Goal: Information Seeking & Learning: Compare options

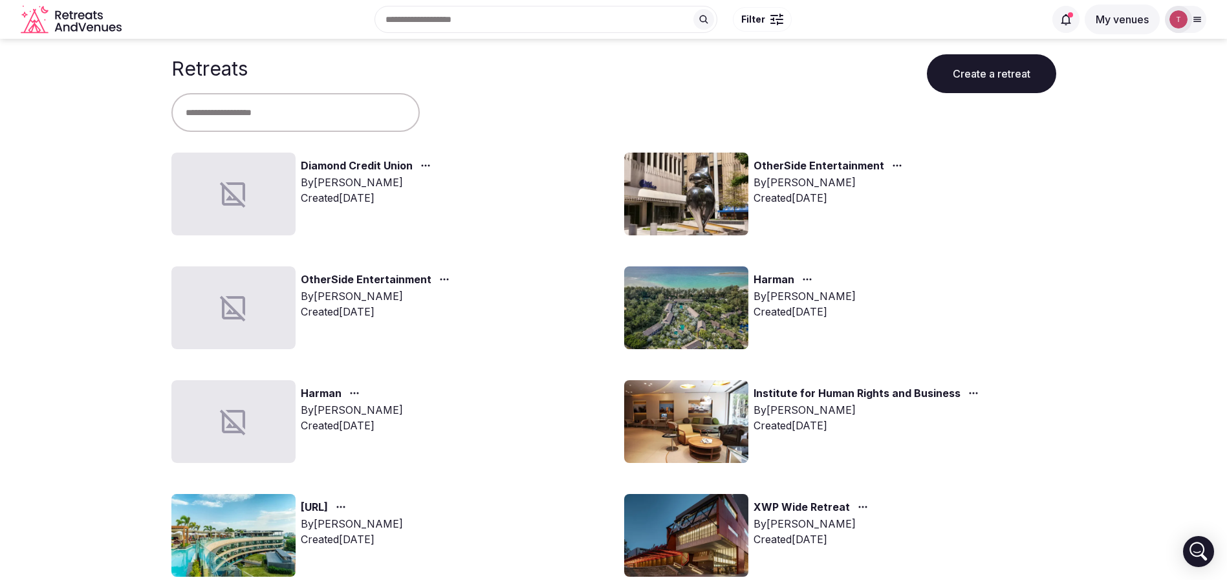
click at [723, 309] on img at bounding box center [686, 308] width 124 height 83
click at [723, 308] on img at bounding box center [686, 308] width 124 height 83
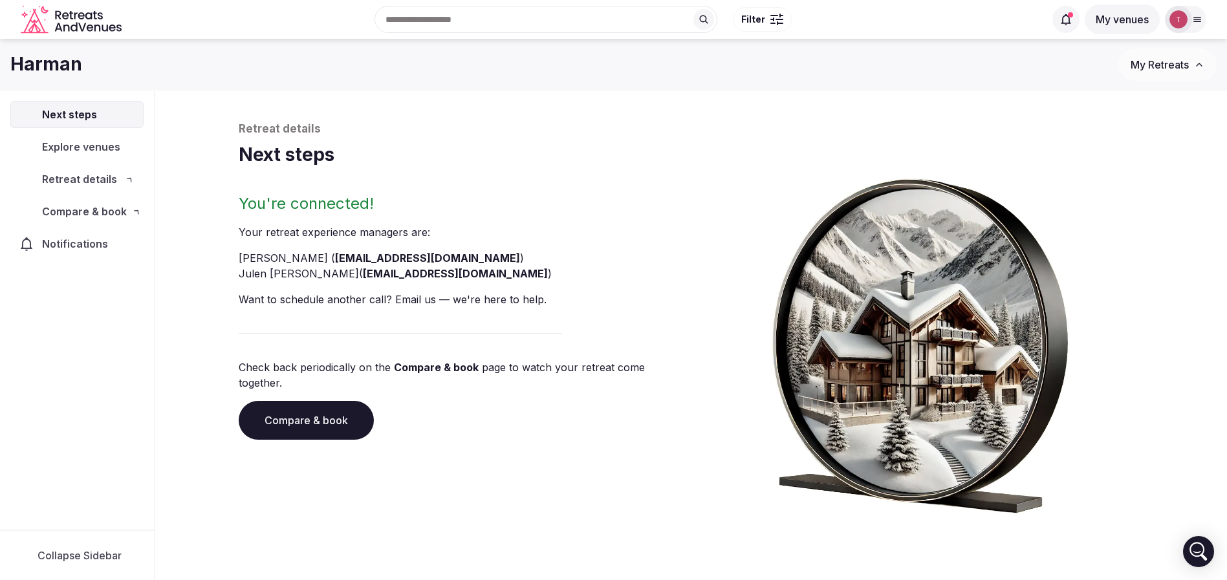
click at [709, 302] on div "You're connected! Your retreat experience manager s are : [PERSON_NAME] ( [EMAI…" at bounding box center [692, 353] width 906 height 320
click at [321, 401] on link "Compare & book" at bounding box center [306, 420] width 135 height 39
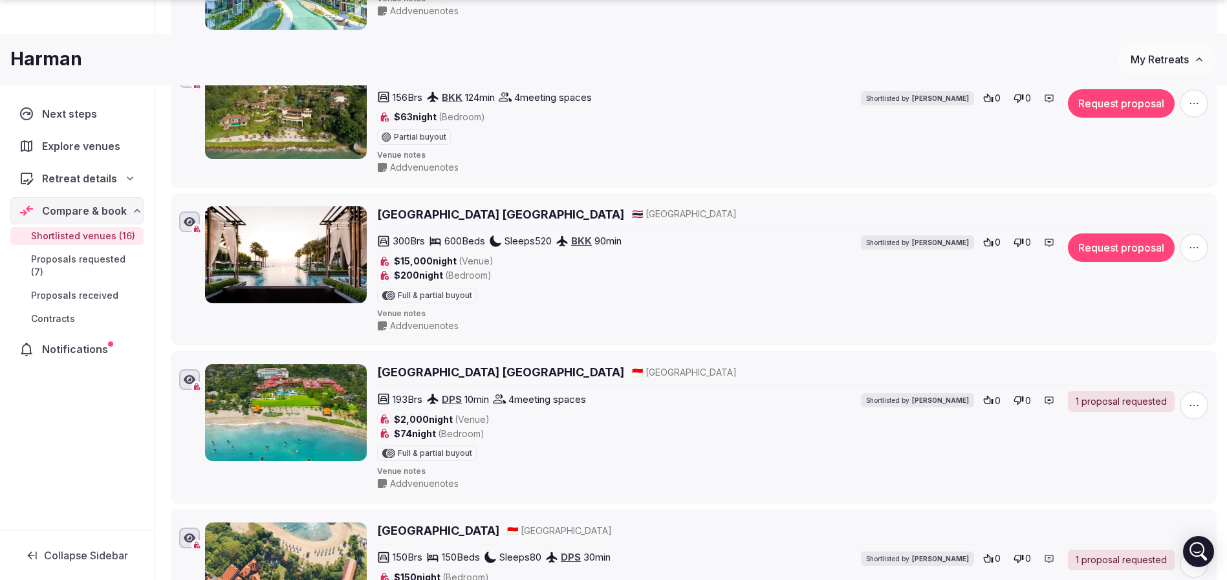
scroll to position [1786, 0]
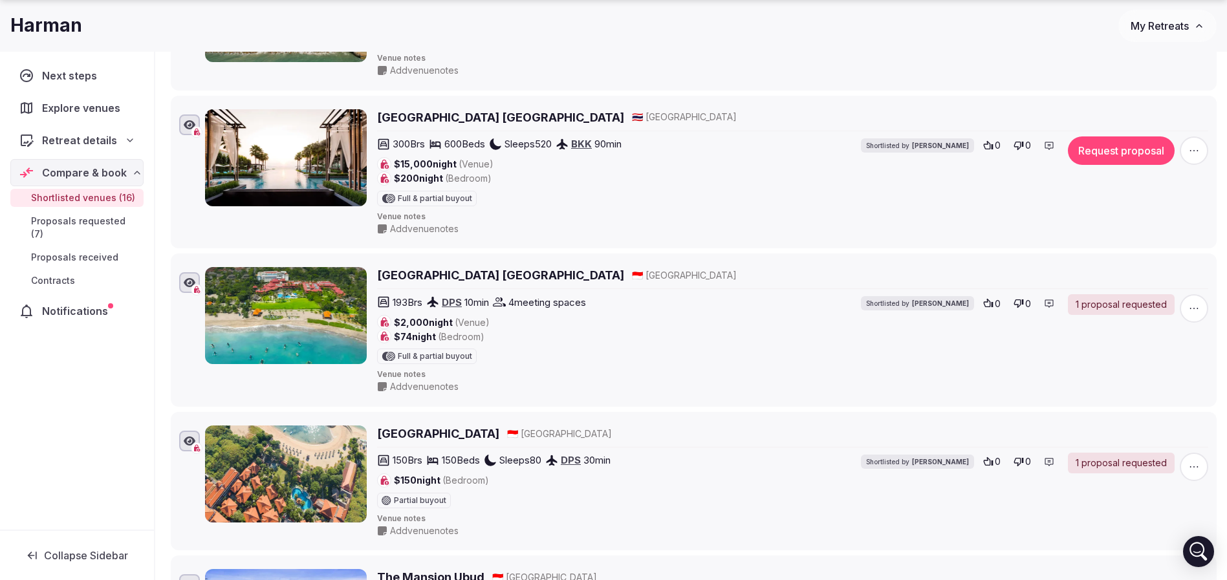
click at [448, 437] on h2 "[GEOGRAPHIC_DATA]" at bounding box center [438, 434] width 122 height 16
click at [450, 276] on h2 "[GEOGRAPHIC_DATA] [GEOGRAPHIC_DATA]" at bounding box center [500, 275] width 247 height 16
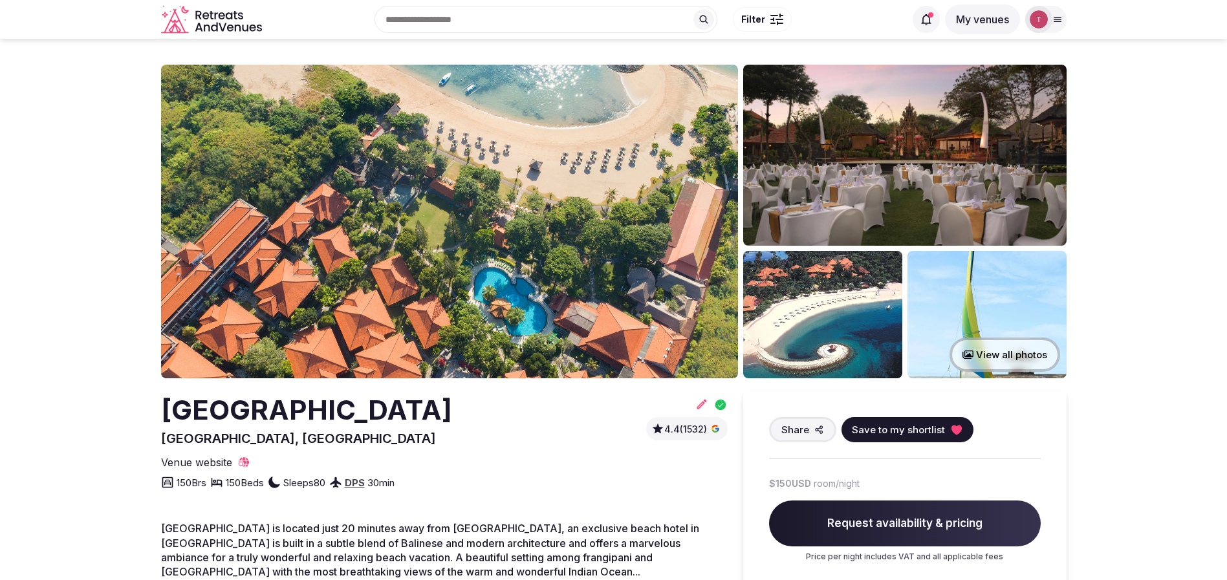
click at [450, 234] on img at bounding box center [449, 222] width 577 height 314
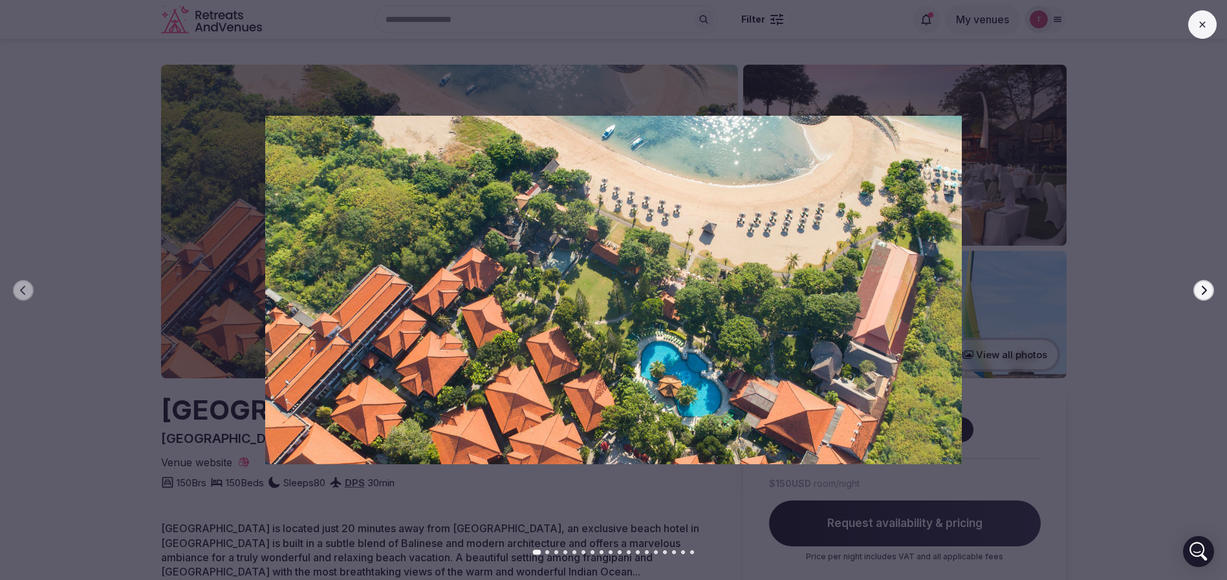
click at [1205, 291] on icon "button" at bounding box center [1204, 289] width 5 height 9
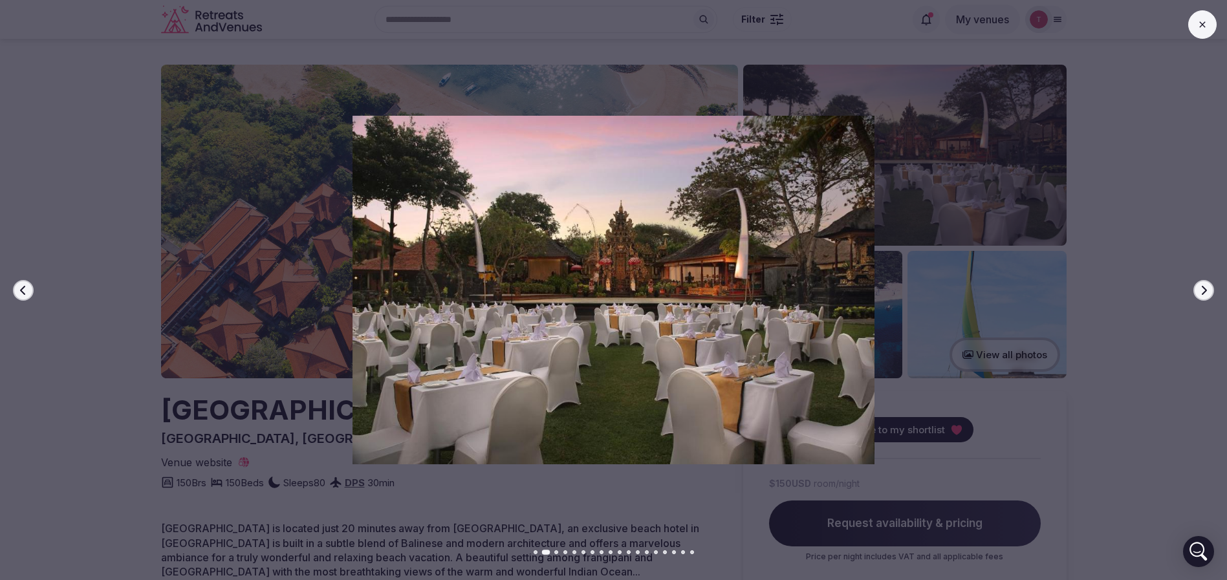
click at [1205, 291] on icon "button" at bounding box center [1204, 289] width 5 height 9
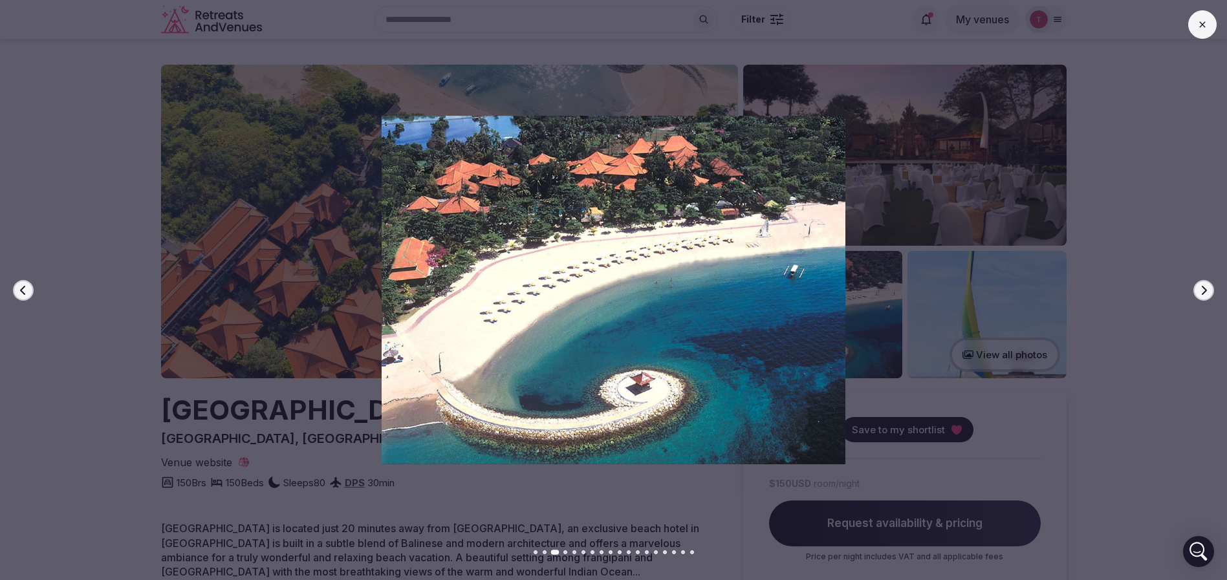
click at [1205, 291] on icon "button" at bounding box center [1204, 289] width 5 height 9
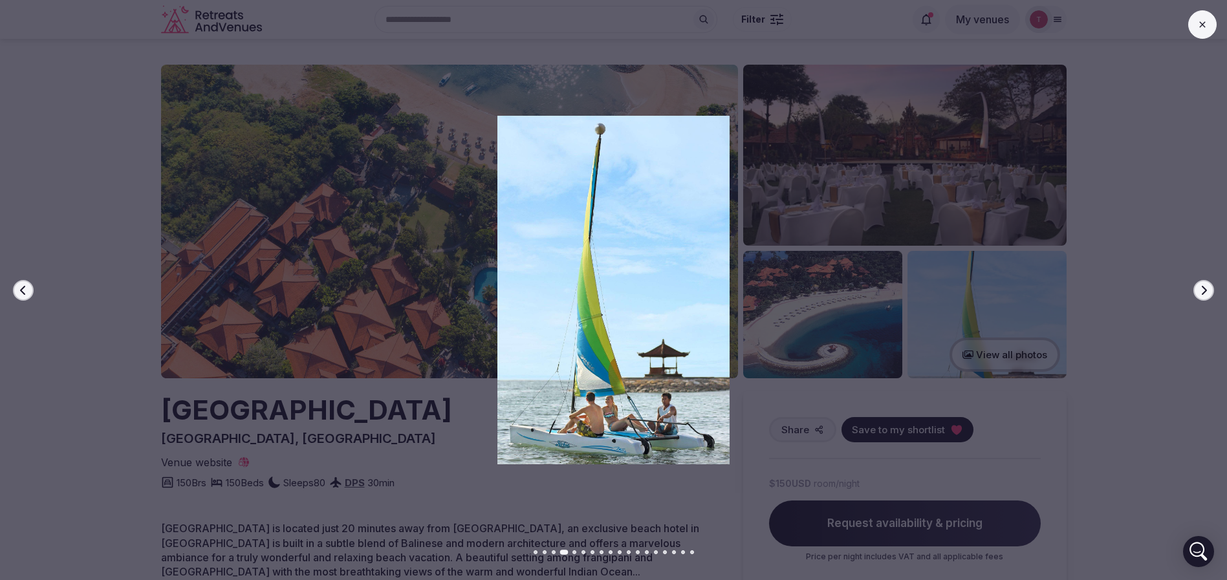
click at [1205, 291] on icon "button" at bounding box center [1204, 289] width 5 height 9
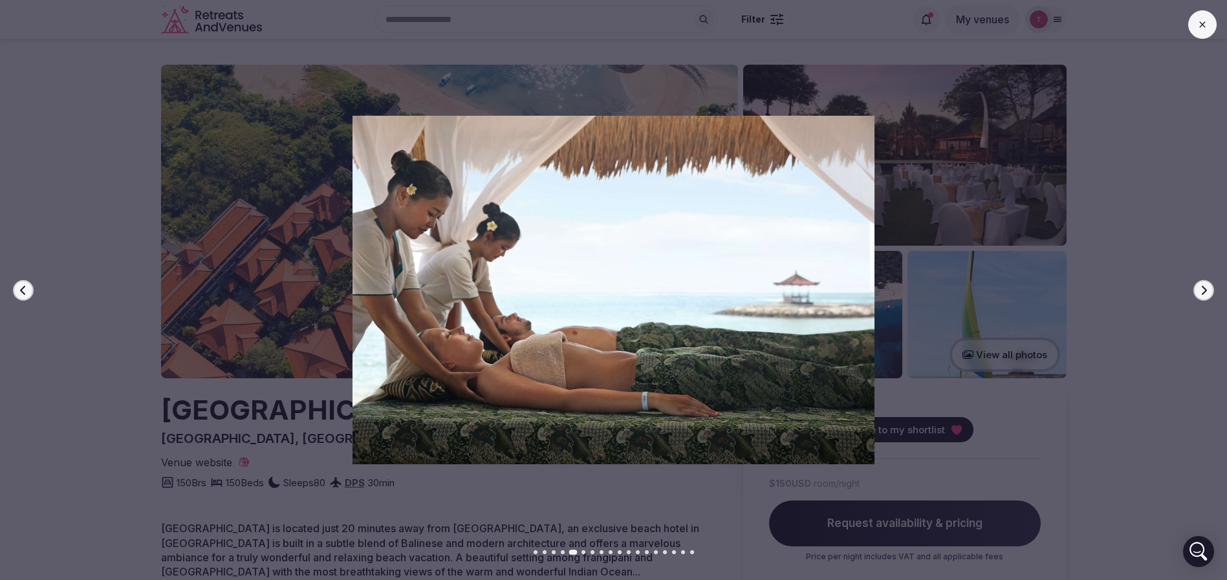
click at [1205, 291] on icon "button" at bounding box center [1204, 289] width 5 height 9
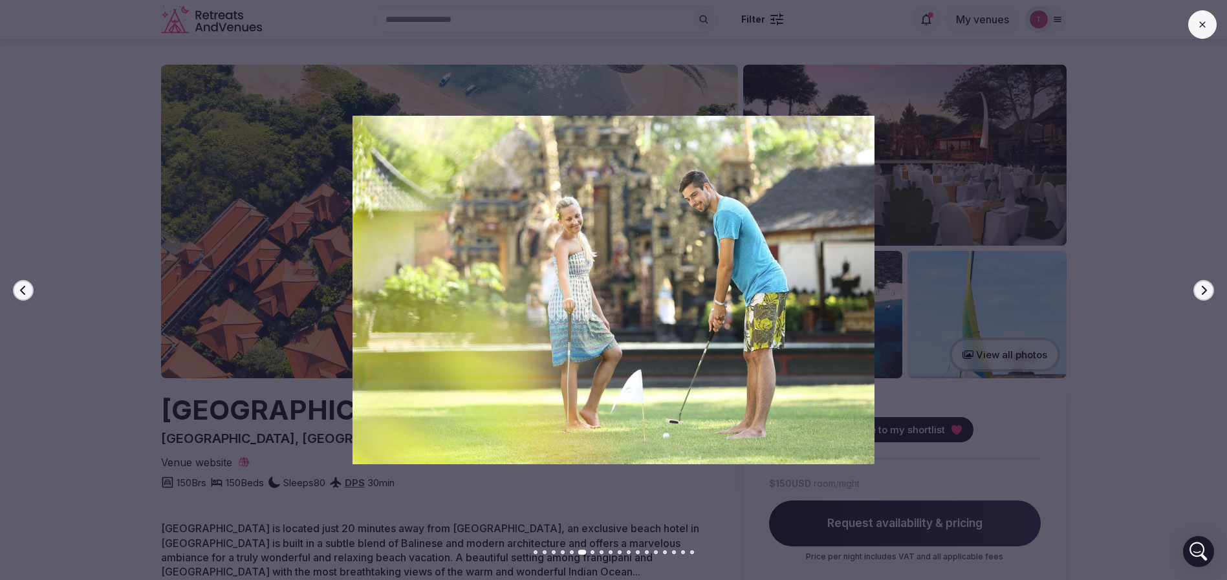
click at [1205, 291] on icon "button" at bounding box center [1204, 289] width 5 height 9
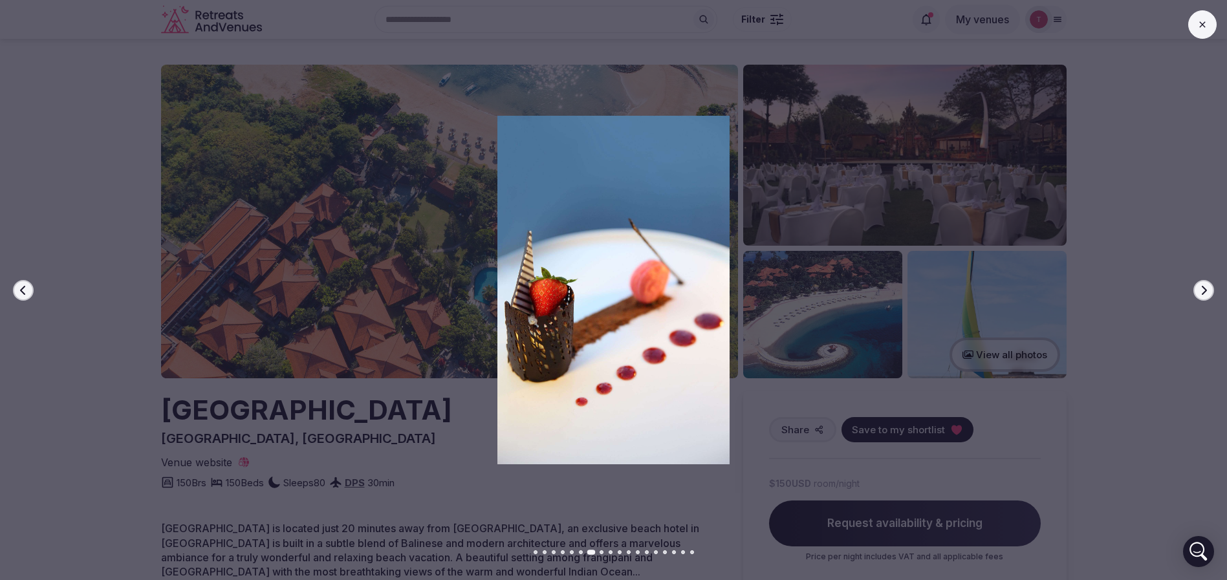
click at [1205, 291] on icon "button" at bounding box center [1204, 289] width 5 height 9
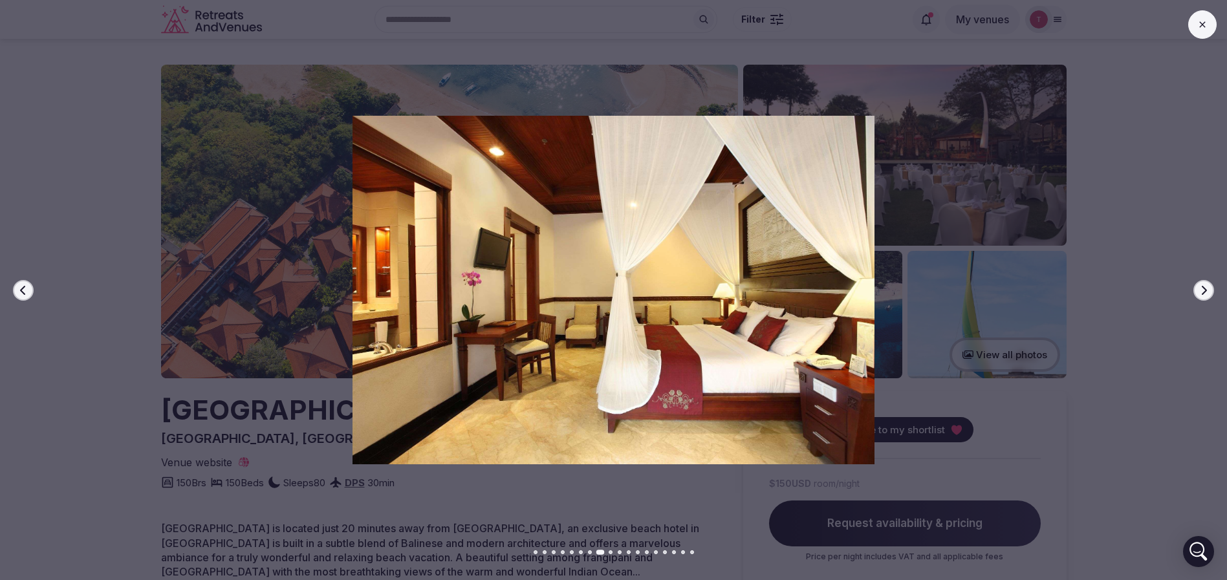
click at [1205, 291] on icon "button" at bounding box center [1204, 289] width 5 height 9
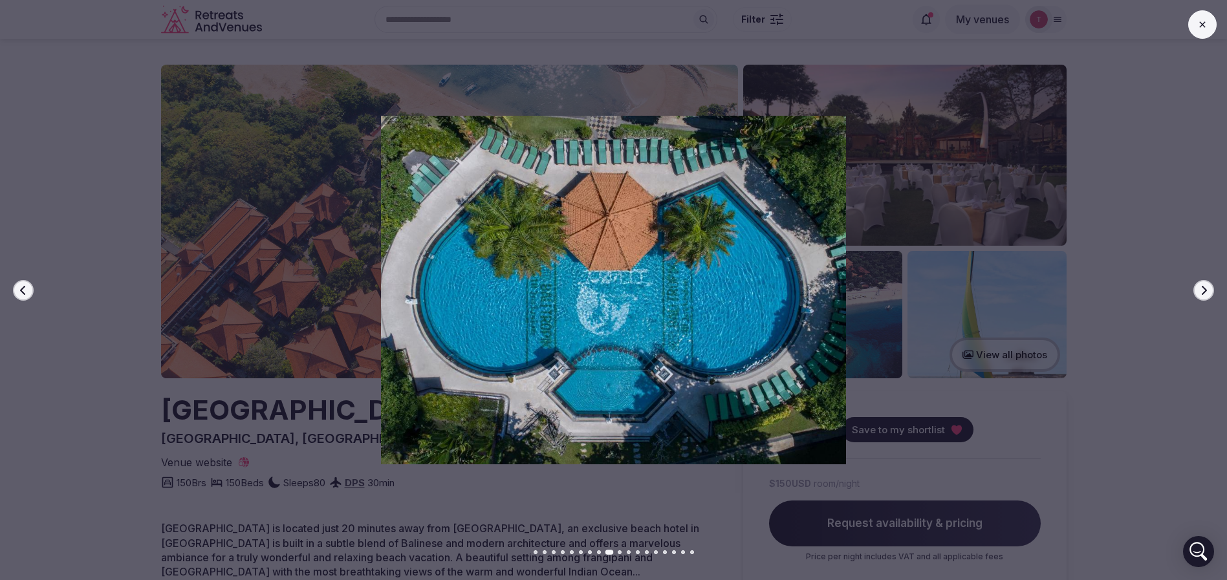
click at [1205, 291] on icon "button" at bounding box center [1204, 289] width 5 height 9
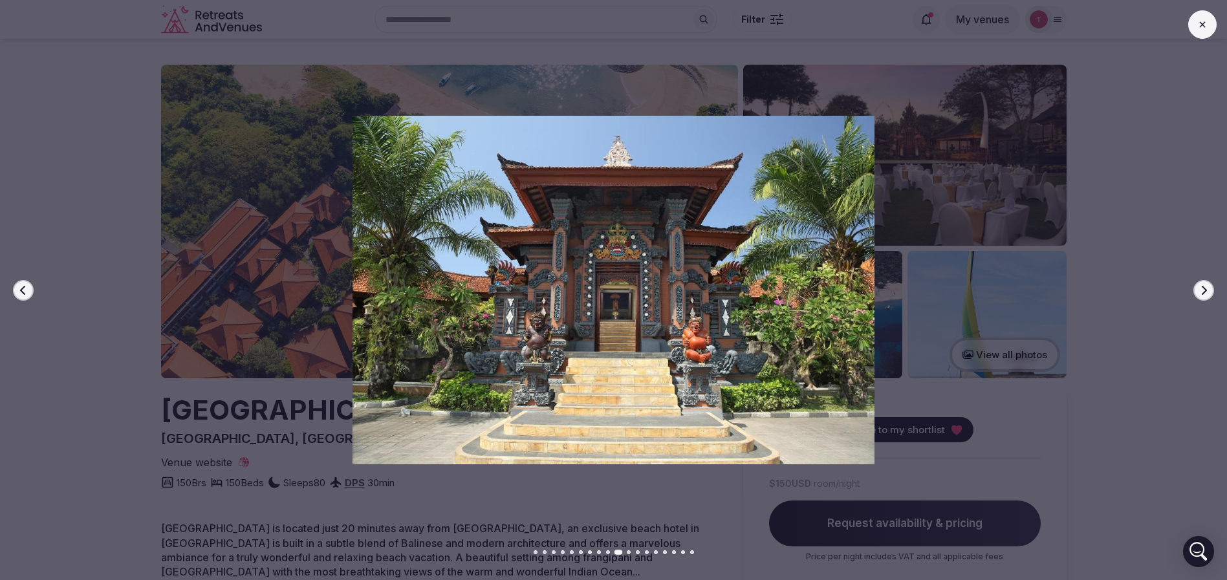
click at [1205, 291] on icon "button" at bounding box center [1204, 289] width 5 height 9
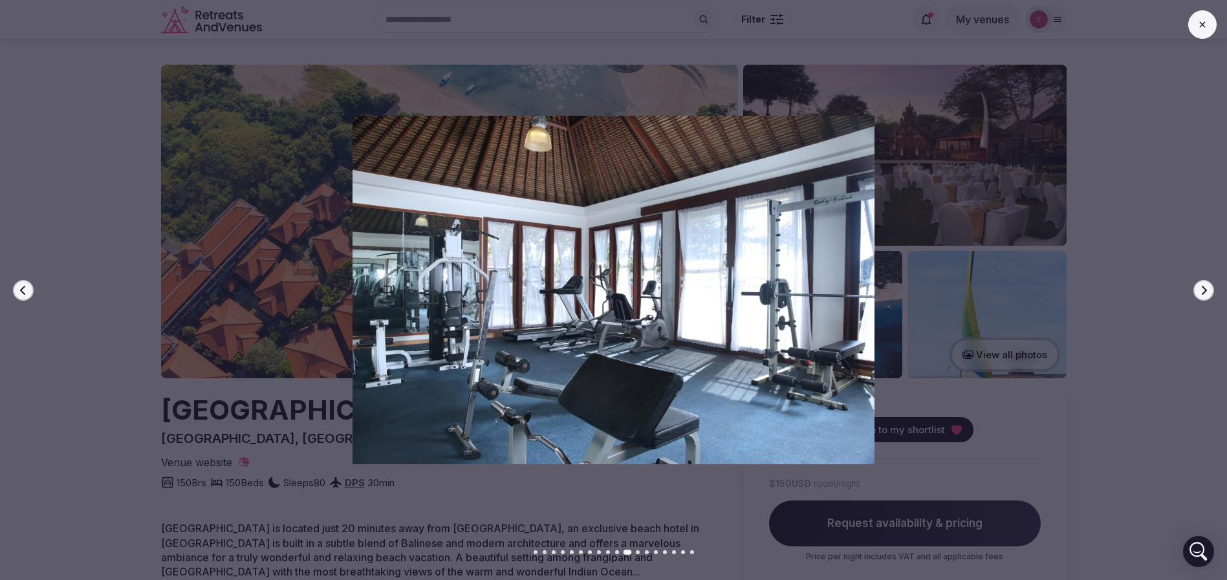
click at [1205, 291] on icon "button" at bounding box center [1204, 289] width 5 height 9
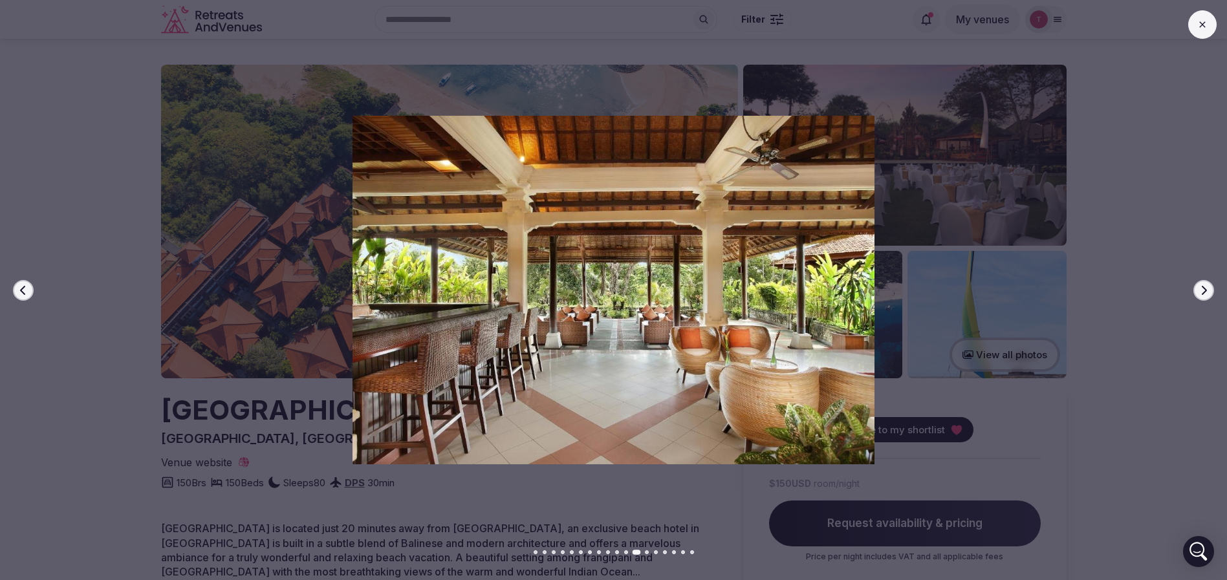
click at [1205, 291] on icon "button" at bounding box center [1204, 289] width 5 height 9
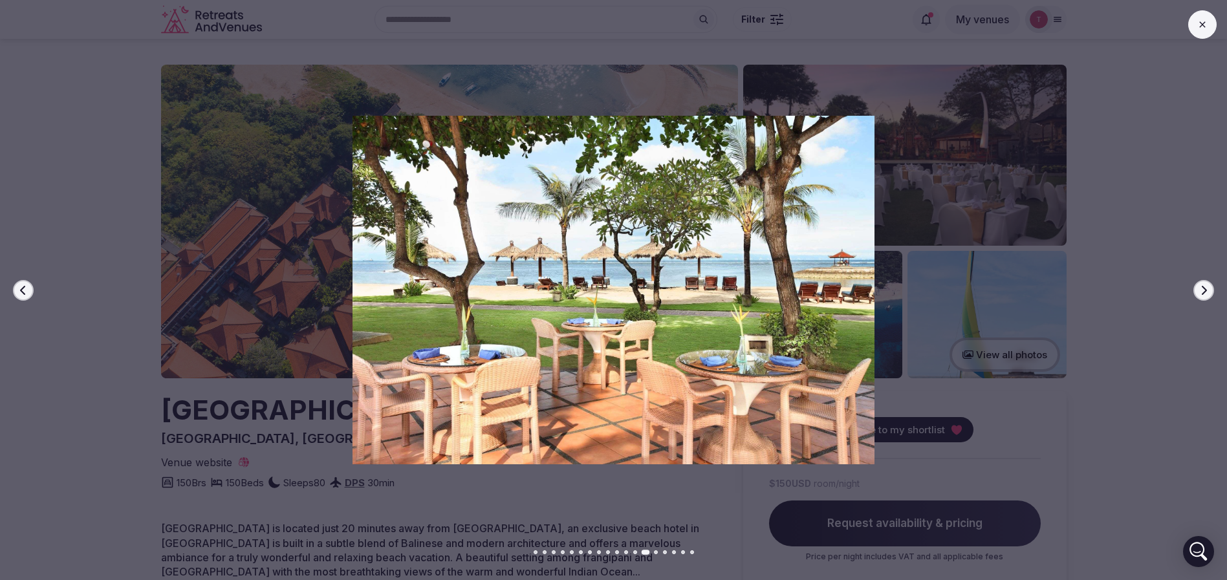
click at [1205, 291] on icon "button" at bounding box center [1204, 289] width 5 height 9
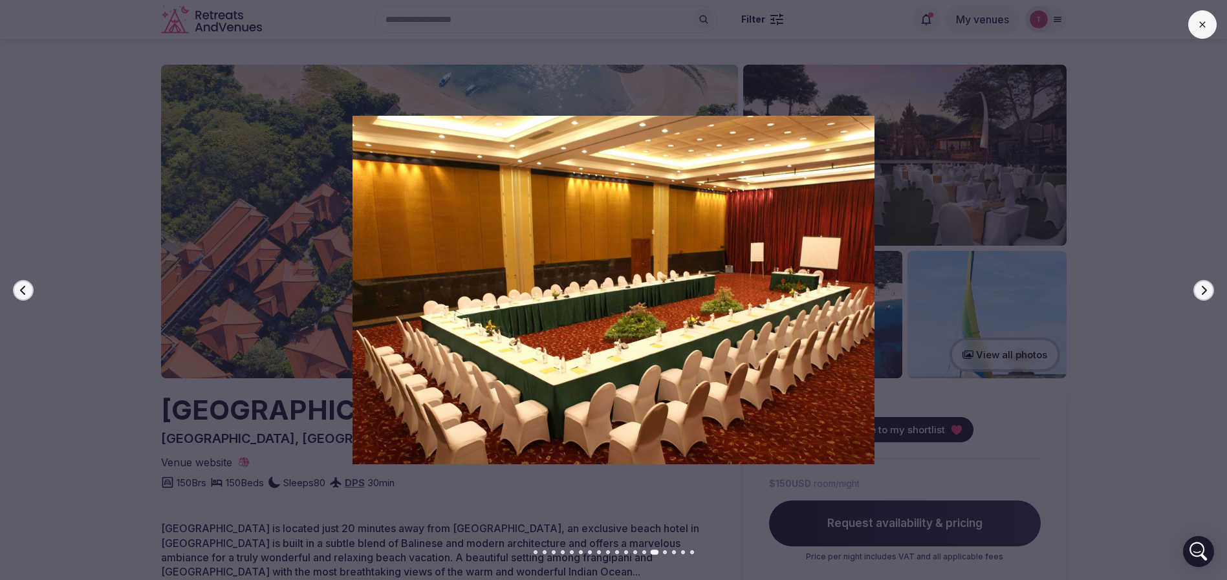
click at [1205, 291] on icon "button" at bounding box center [1204, 289] width 5 height 9
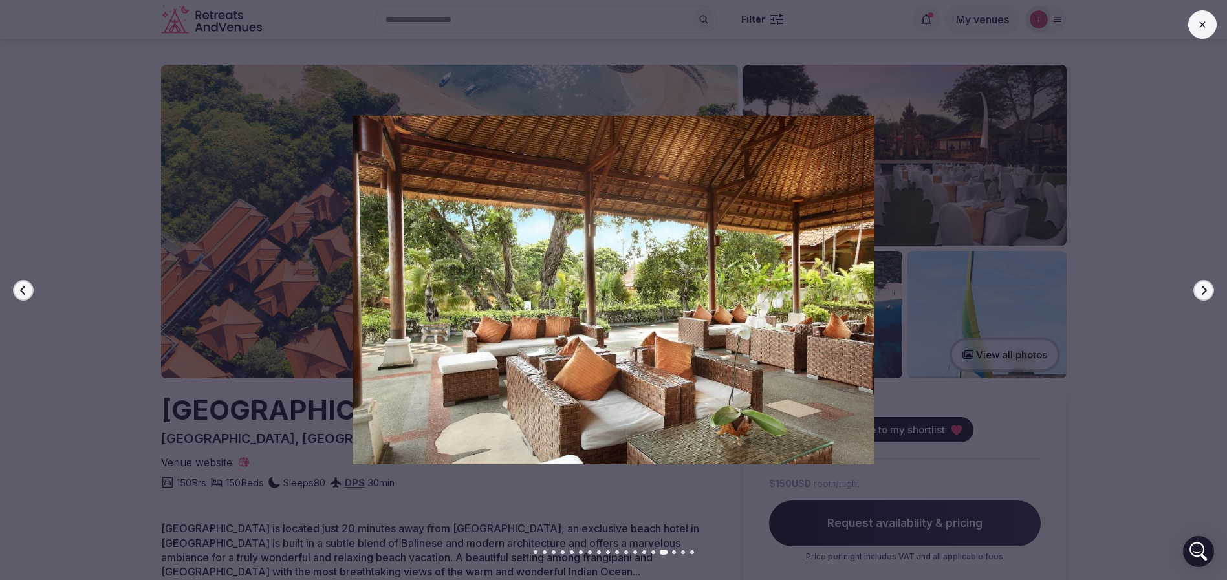
click at [1205, 291] on icon "button" at bounding box center [1204, 289] width 5 height 9
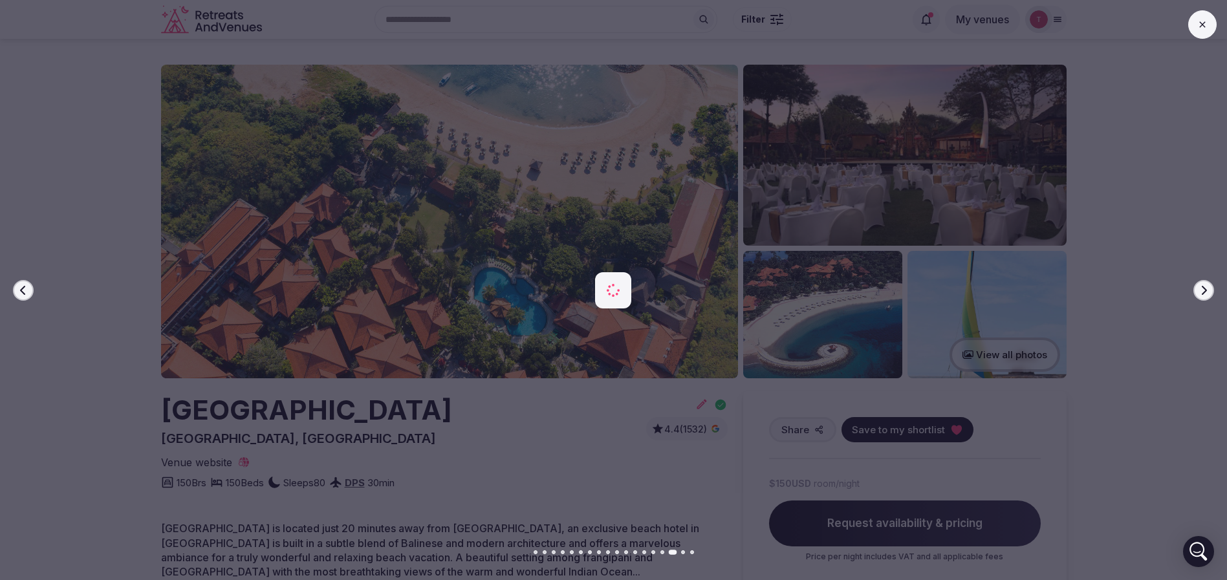
click at [1205, 291] on icon "button" at bounding box center [1204, 289] width 5 height 9
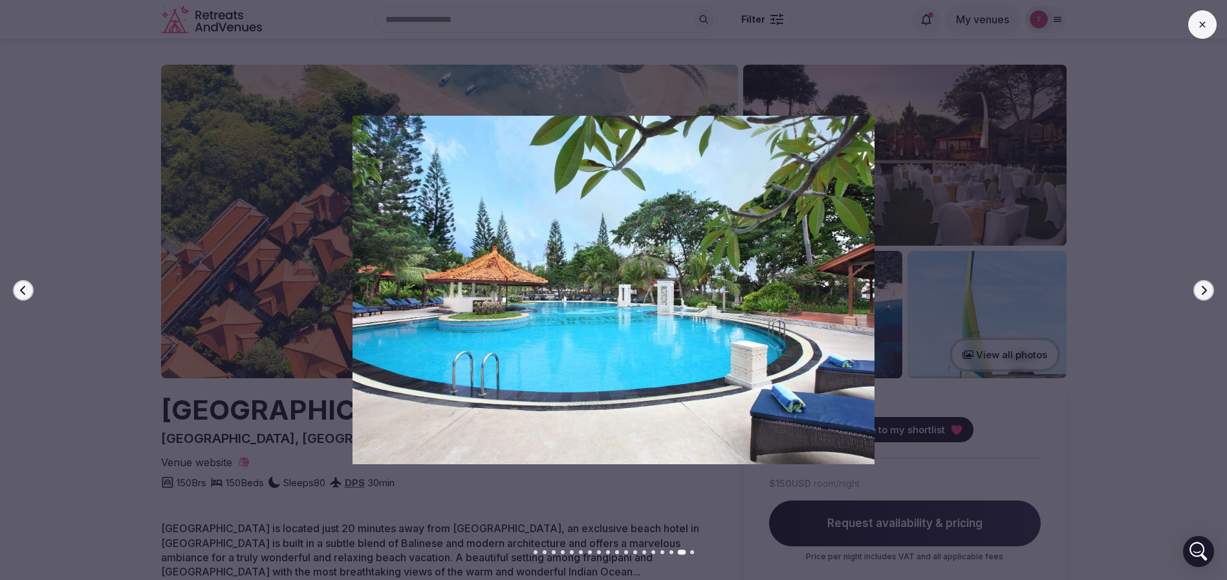
click at [1205, 291] on icon "button" at bounding box center [1204, 289] width 5 height 9
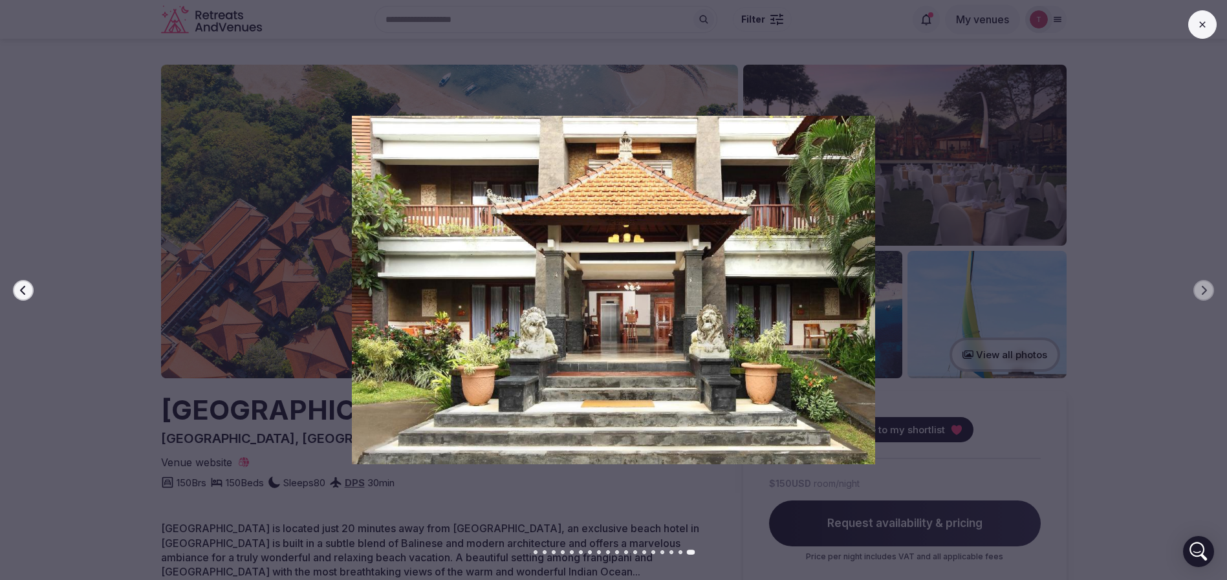
click at [230, 72] on div "Previous slide Next slide" at bounding box center [613, 290] width 1227 height 580
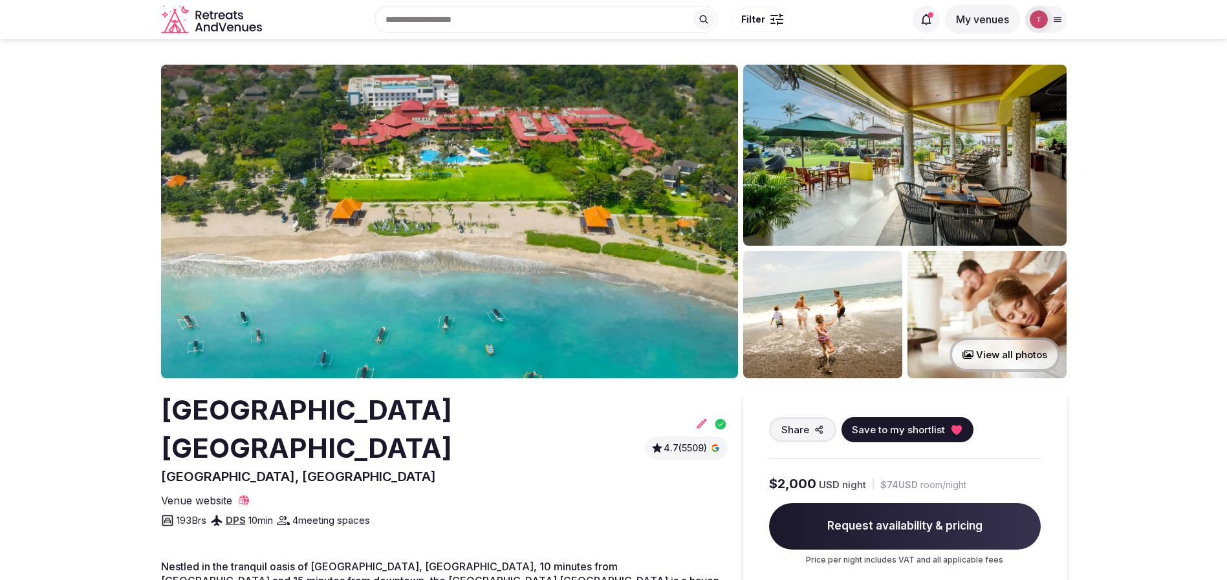
click at [408, 204] on img at bounding box center [449, 222] width 577 height 314
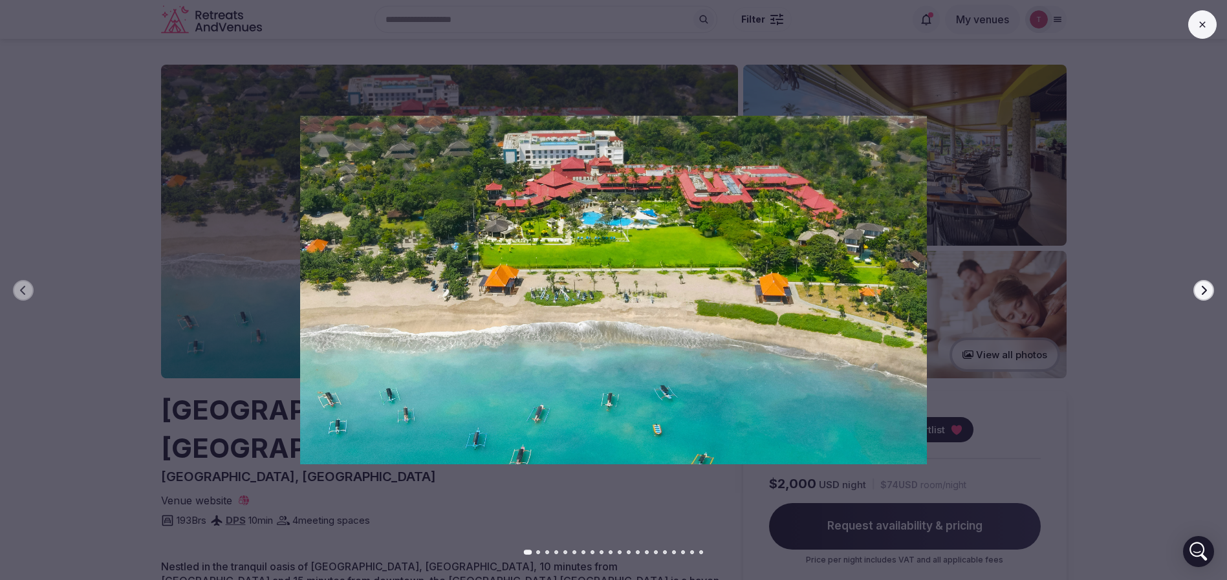
click at [1209, 291] on button "Next slide" at bounding box center [1204, 290] width 21 height 21
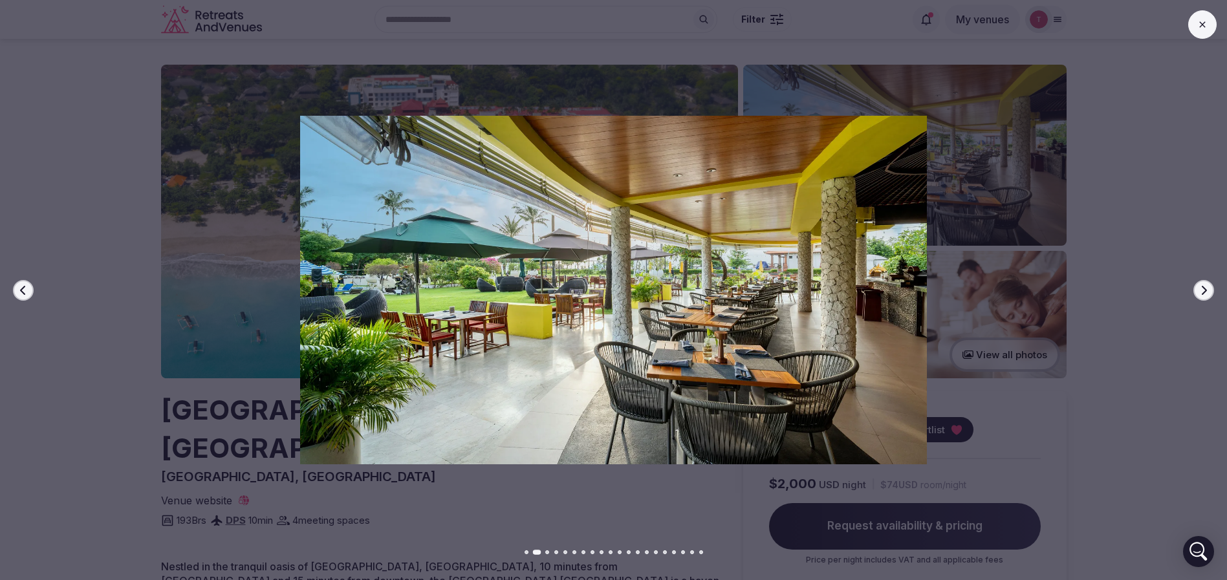
click at [1207, 292] on icon "button" at bounding box center [1204, 290] width 10 height 10
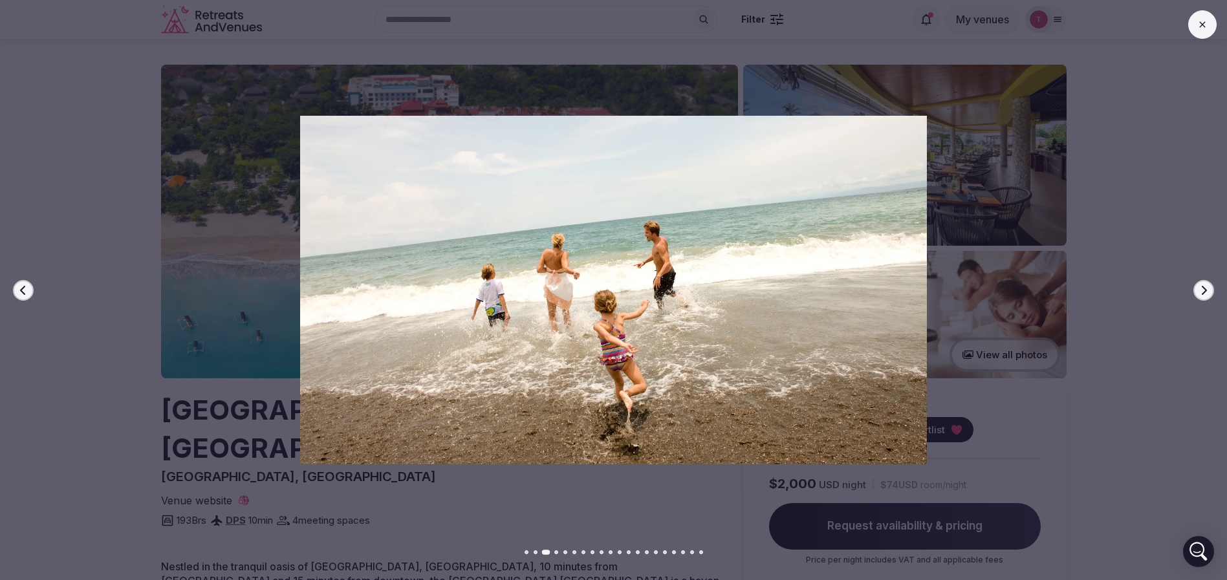
click at [1207, 292] on icon "button" at bounding box center [1204, 290] width 10 height 10
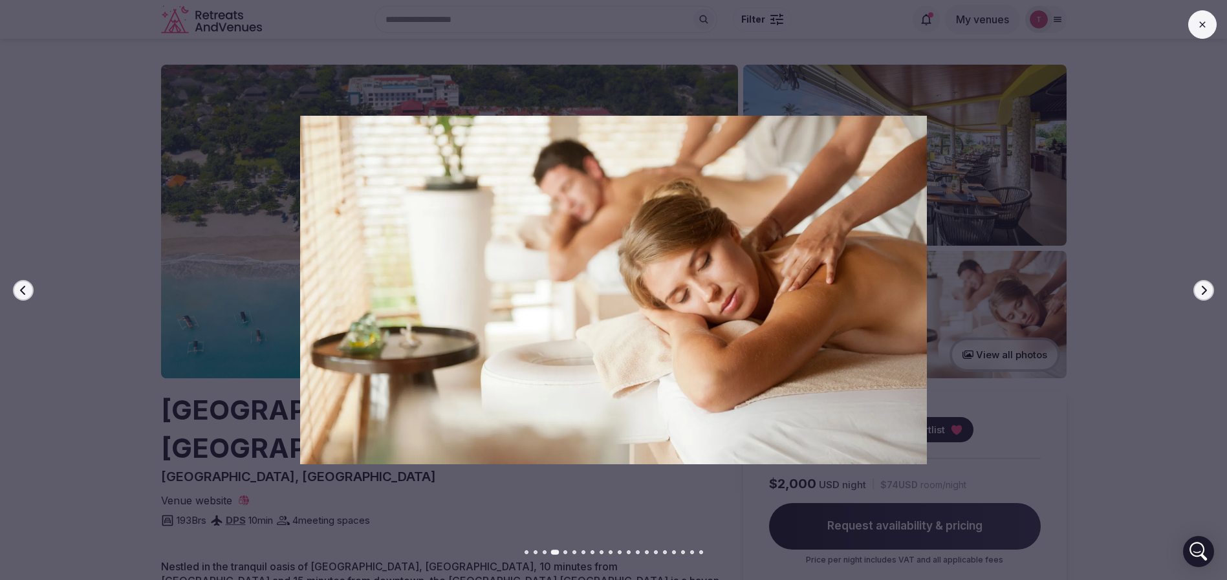
click at [1207, 292] on icon "button" at bounding box center [1204, 290] width 10 height 10
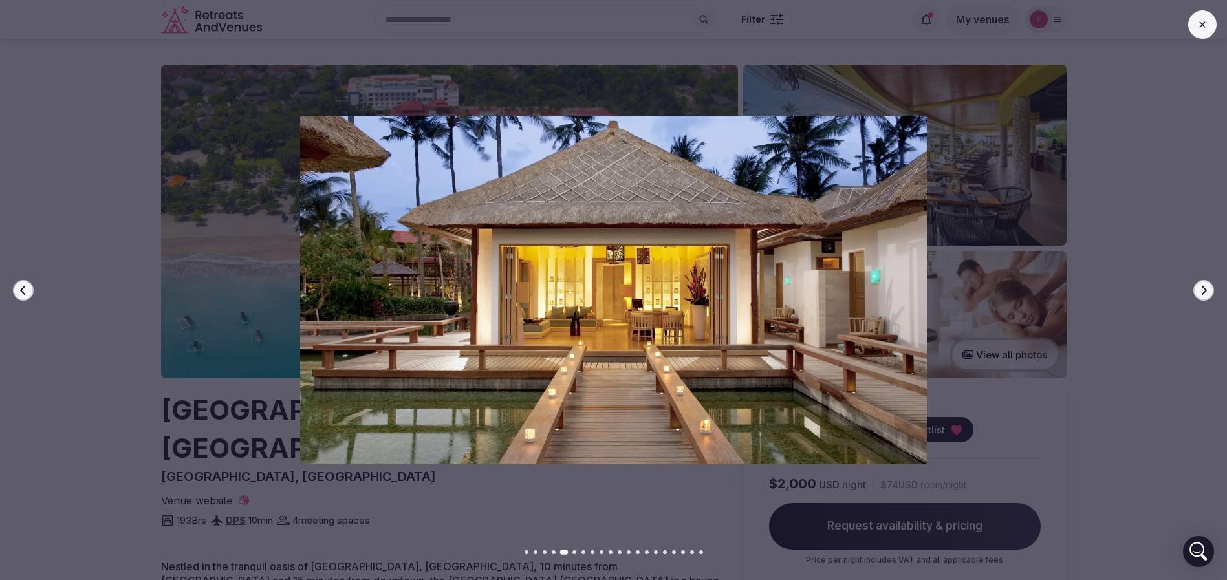
click at [1207, 292] on icon "button" at bounding box center [1204, 290] width 10 height 10
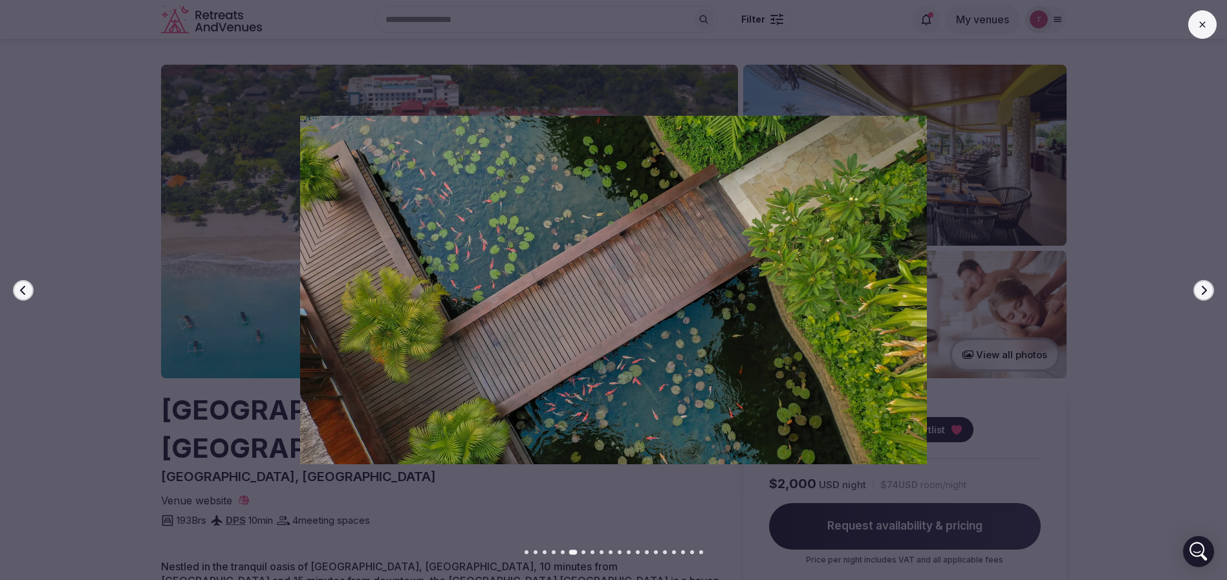
click at [1207, 292] on icon "button" at bounding box center [1204, 290] width 10 height 10
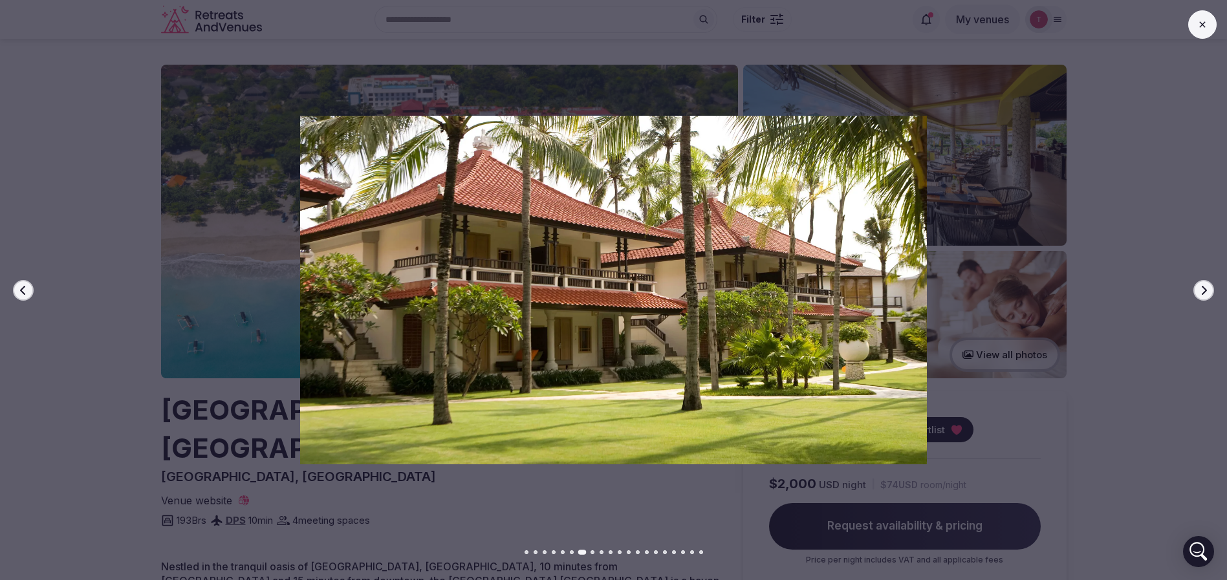
click at [1207, 292] on icon "button" at bounding box center [1204, 290] width 10 height 10
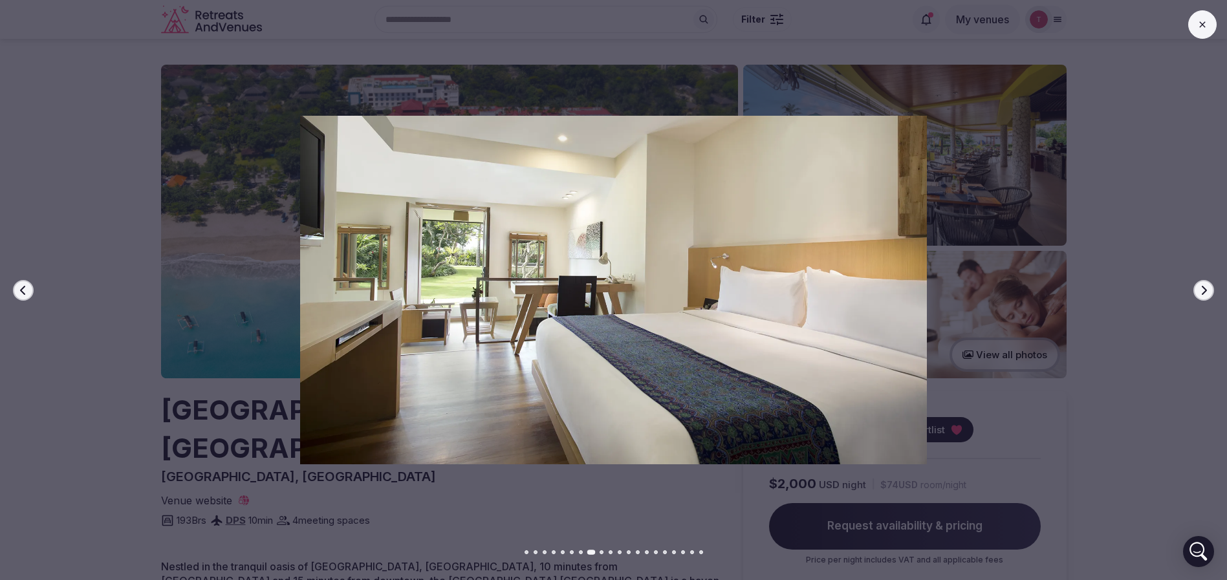
click at [1207, 292] on icon "button" at bounding box center [1204, 290] width 10 height 10
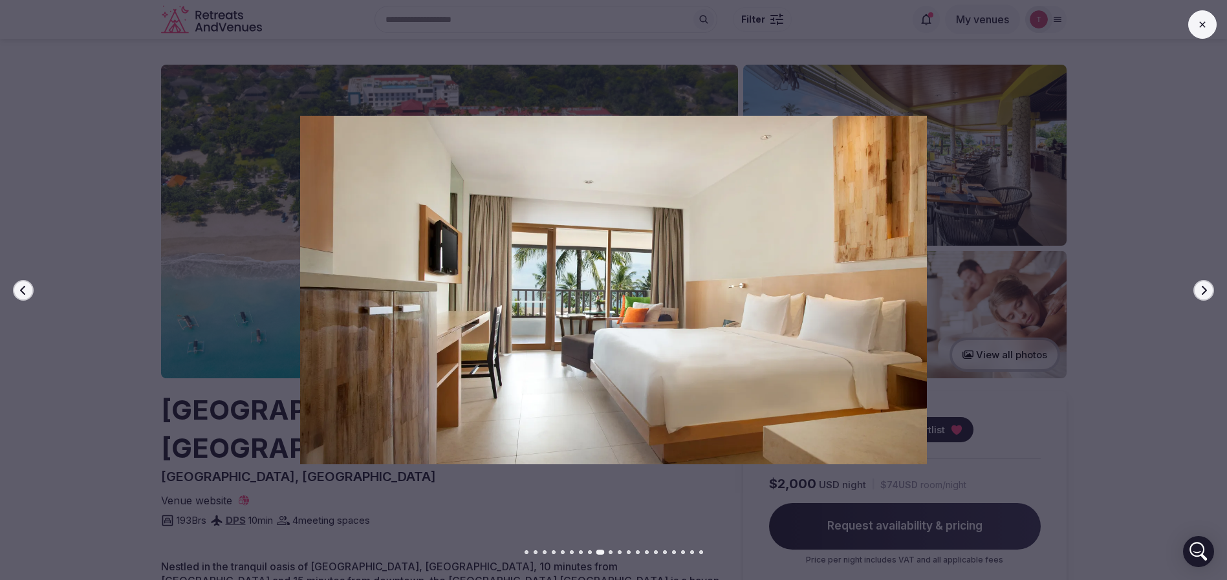
click at [1207, 292] on icon "button" at bounding box center [1204, 290] width 10 height 10
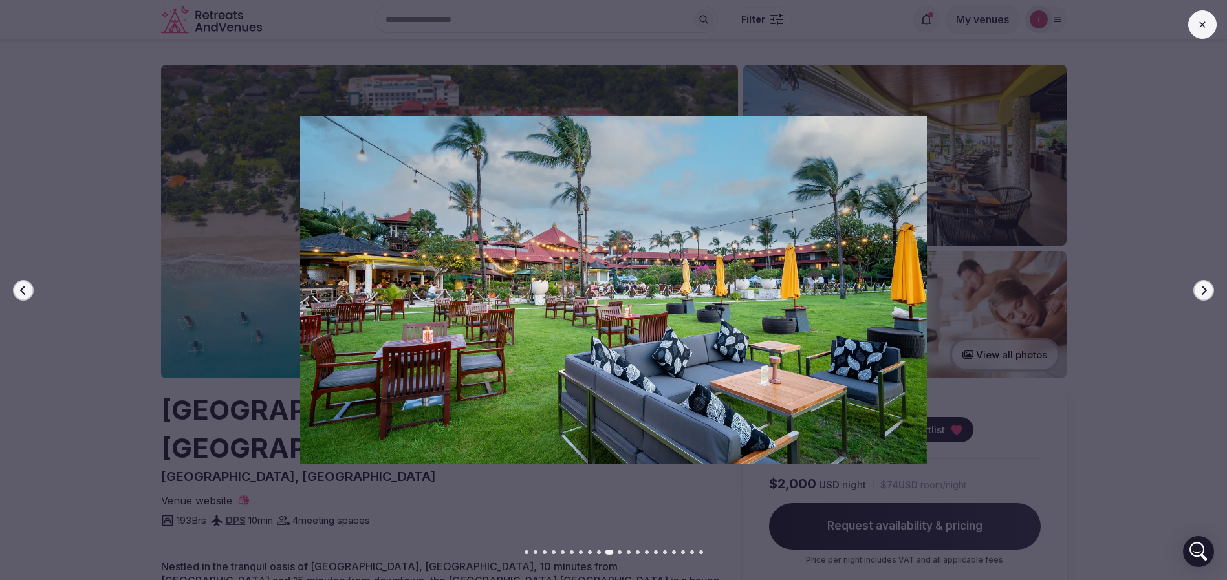
click at [1207, 292] on icon "button" at bounding box center [1204, 290] width 10 height 10
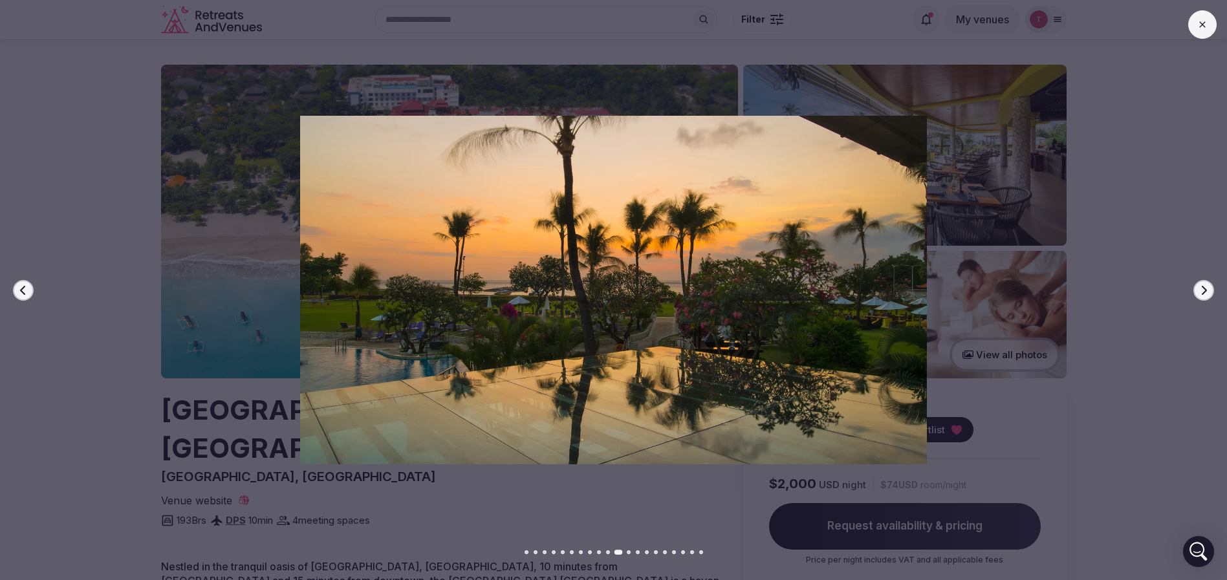
click at [1207, 292] on icon "button" at bounding box center [1204, 290] width 10 height 10
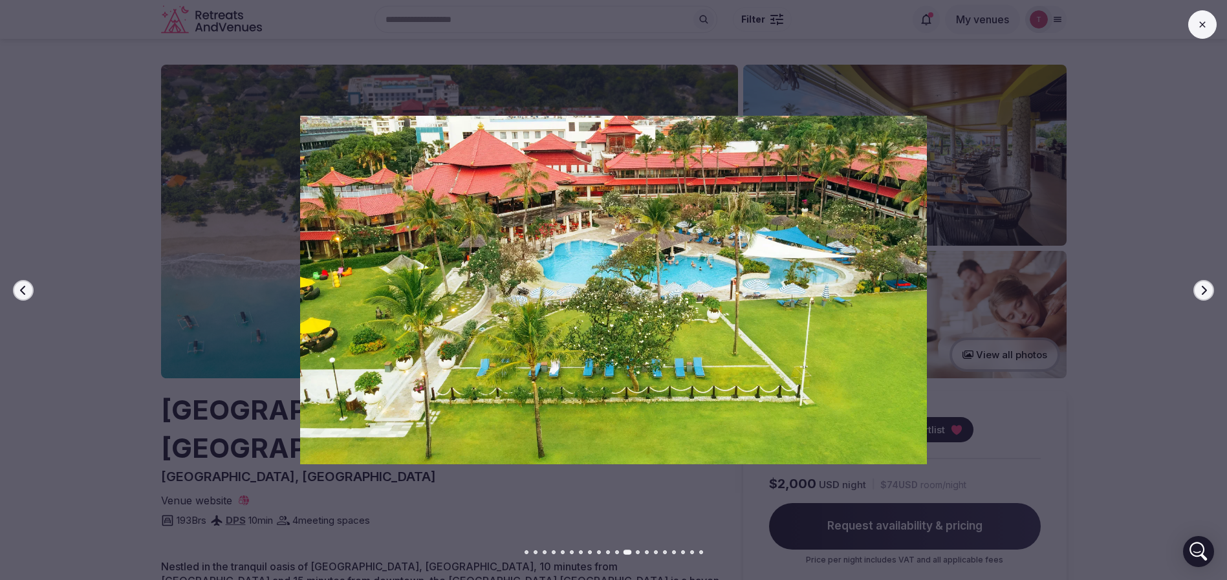
click at [1207, 292] on icon "button" at bounding box center [1204, 290] width 10 height 10
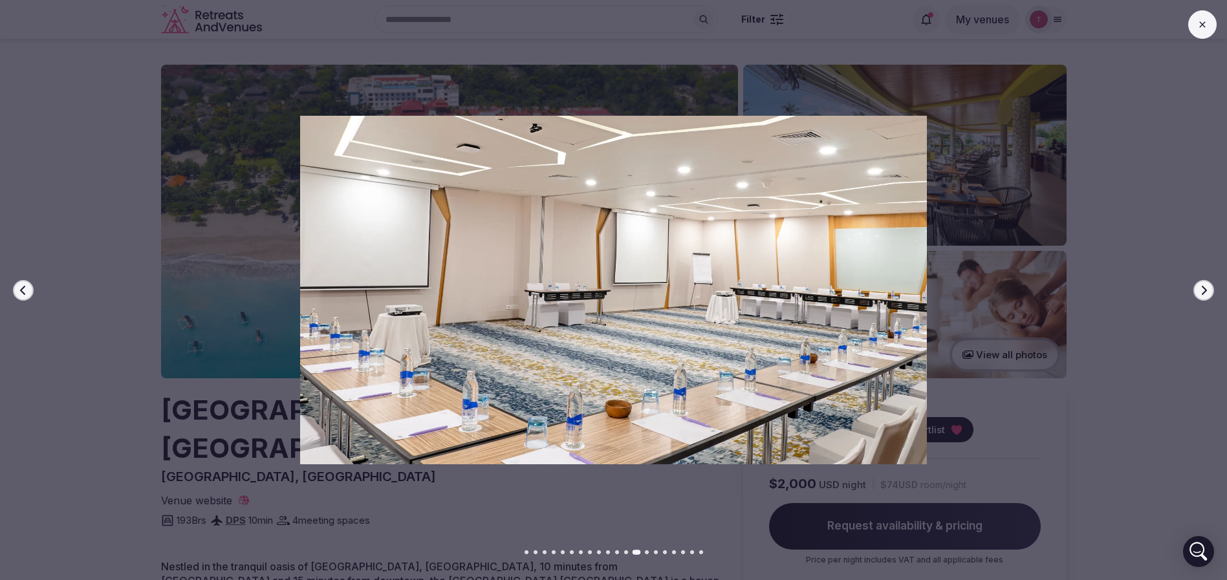
click at [1207, 292] on icon "button" at bounding box center [1204, 290] width 10 height 10
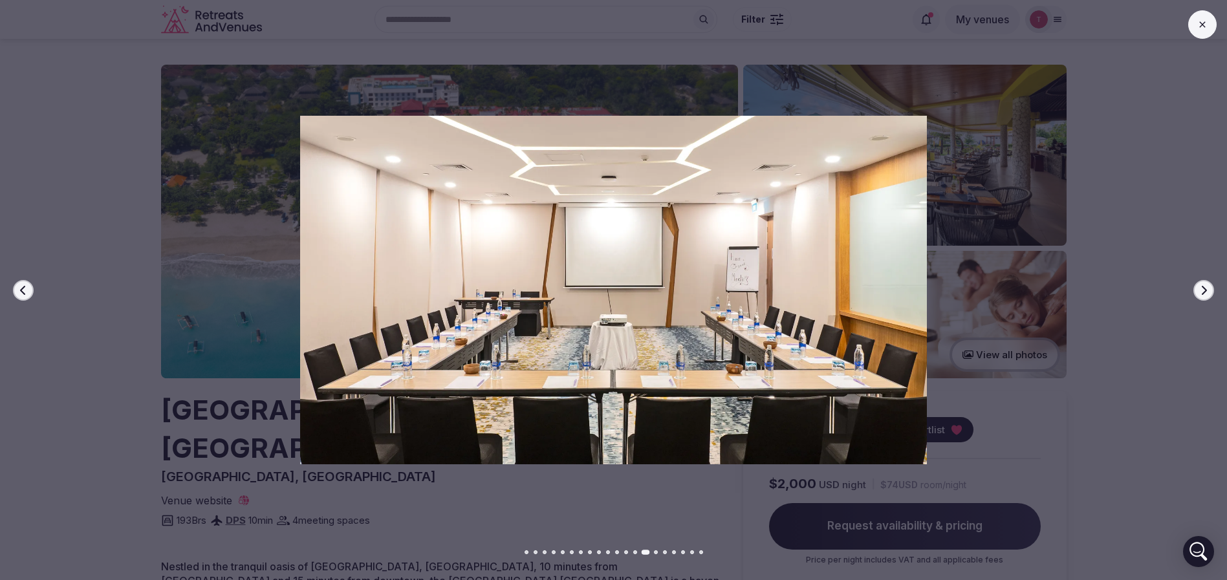
click at [1207, 292] on icon "button" at bounding box center [1204, 290] width 10 height 10
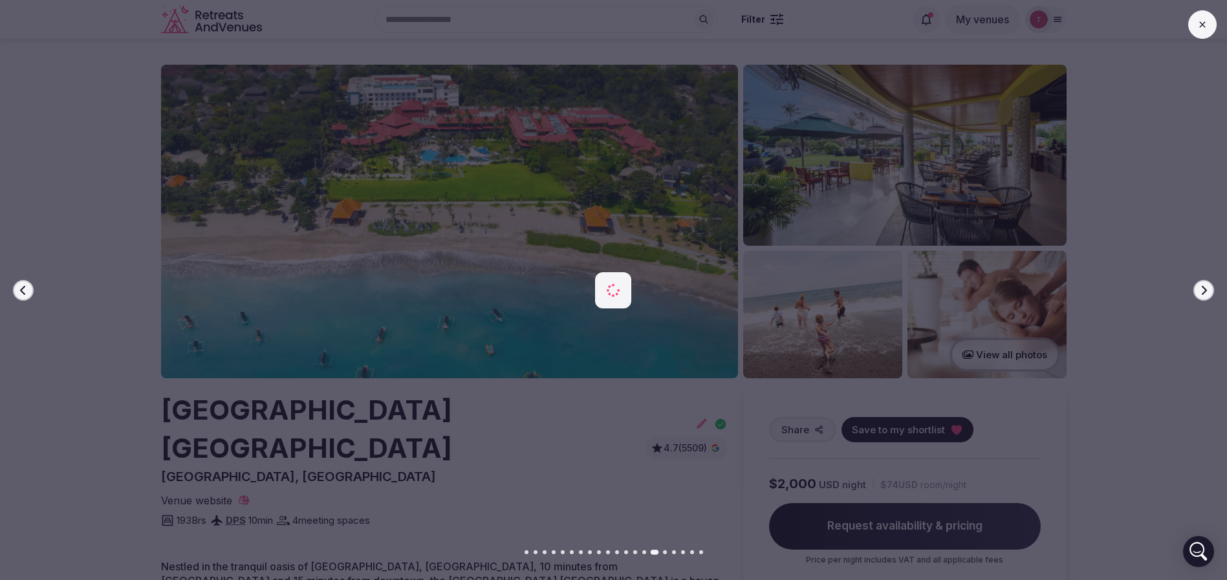
click at [1207, 292] on icon "button" at bounding box center [1204, 290] width 10 height 10
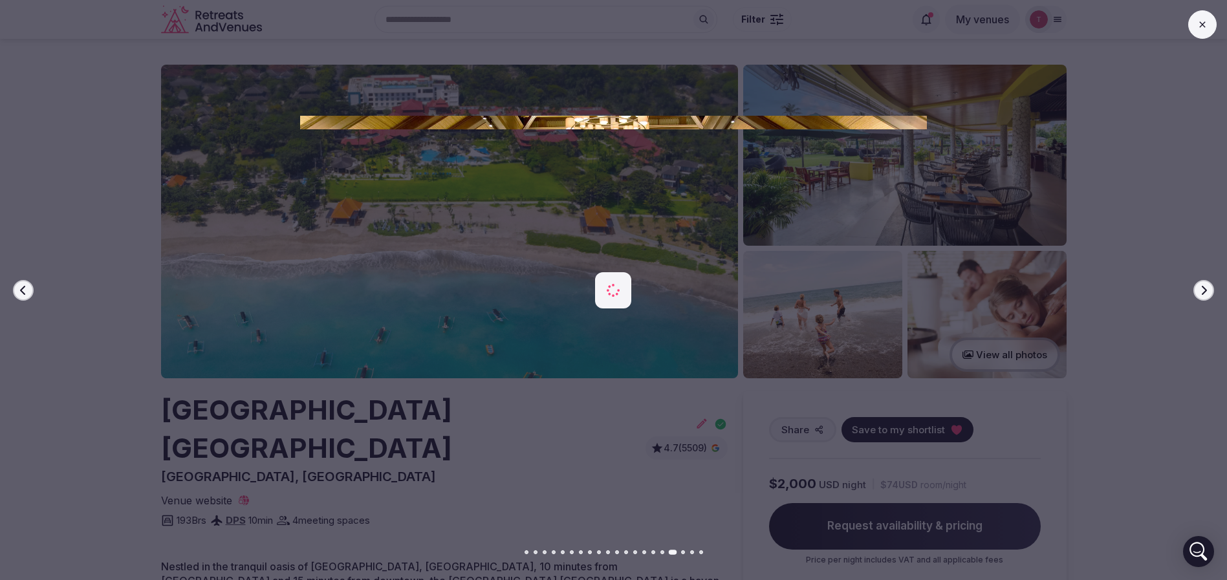
click at [1207, 292] on icon "button" at bounding box center [1204, 290] width 10 height 10
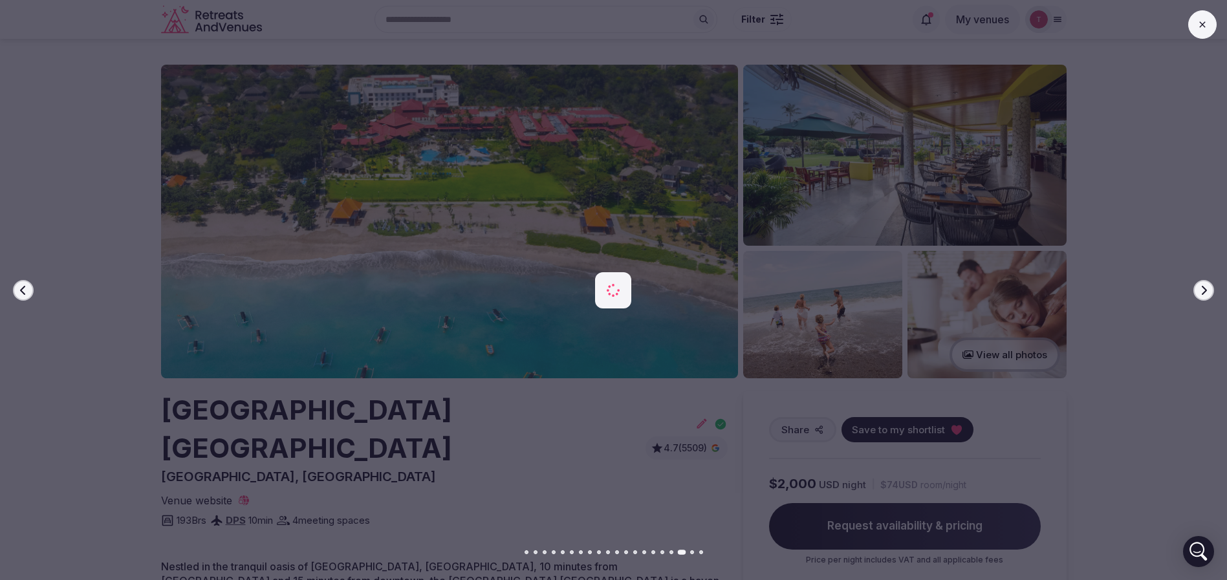
click at [1207, 292] on icon "button" at bounding box center [1204, 290] width 10 height 10
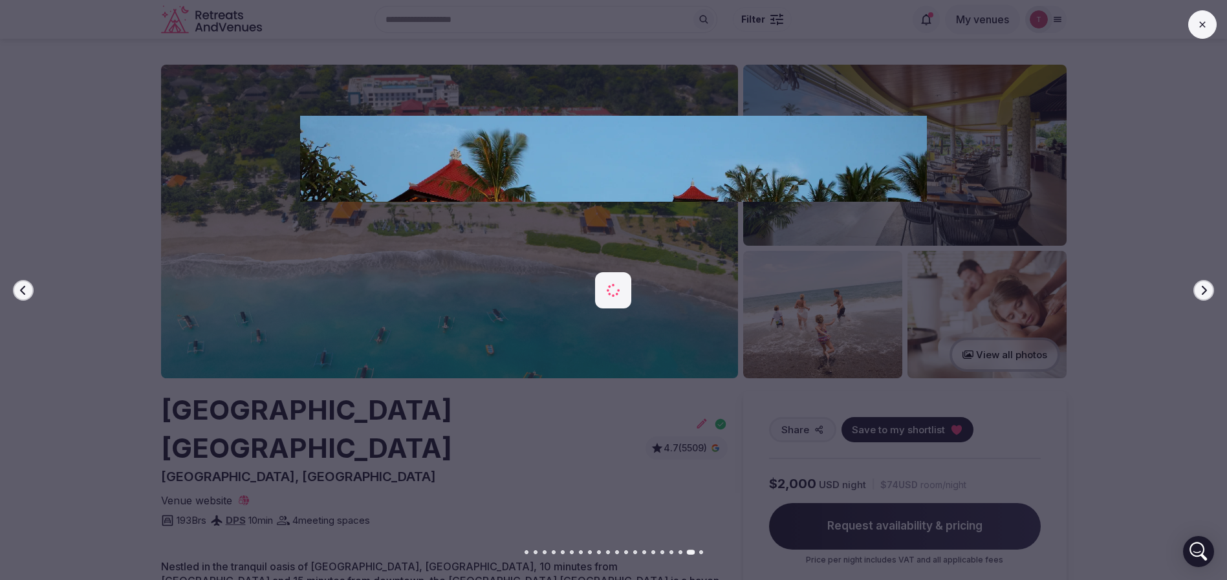
click at [1207, 292] on icon "button" at bounding box center [1204, 290] width 10 height 10
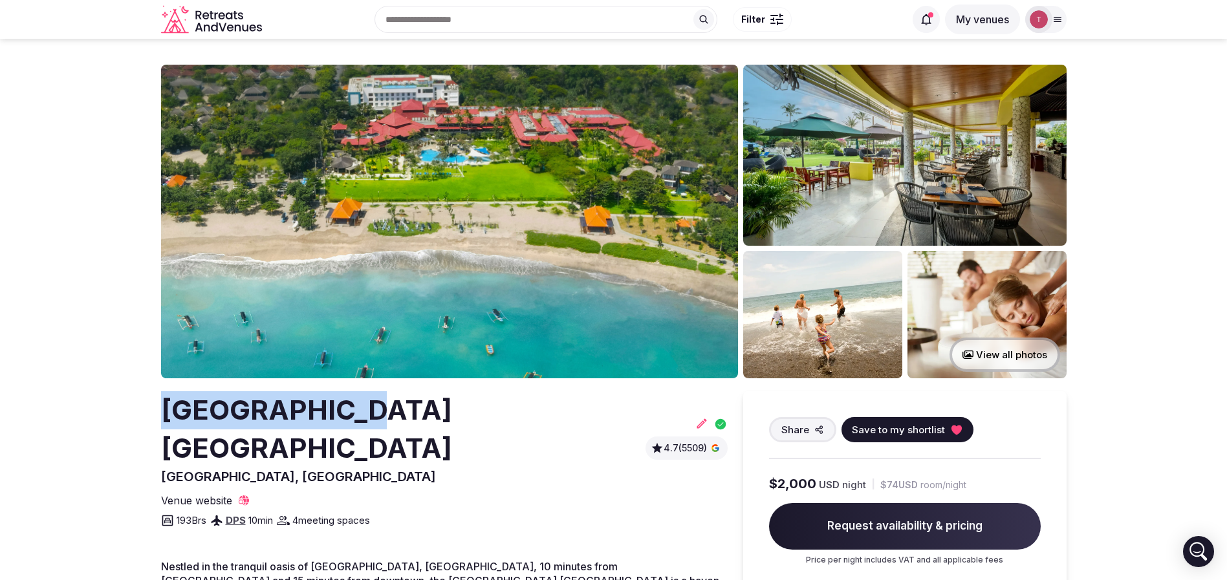
drag, startPoint x: 140, startPoint y: 419, endPoint x: 326, endPoint y: 390, distance: 188.0
click at [323, 423] on h2 "[GEOGRAPHIC_DATA] [GEOGRAPHIC_DATA]" at bounding box center [400, 429] width 479 height 76
